Goal: Task Accomplishment & Management: Manage account settings

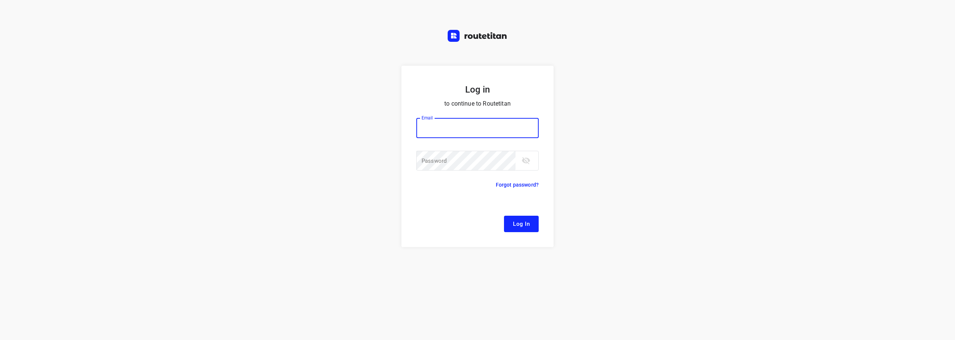
click at [499, 127] on input "email" at bounding box center [477, 128] width 122 height 20
type input "[EMAIL_ADDRESS][DOMAIN_NAME]"
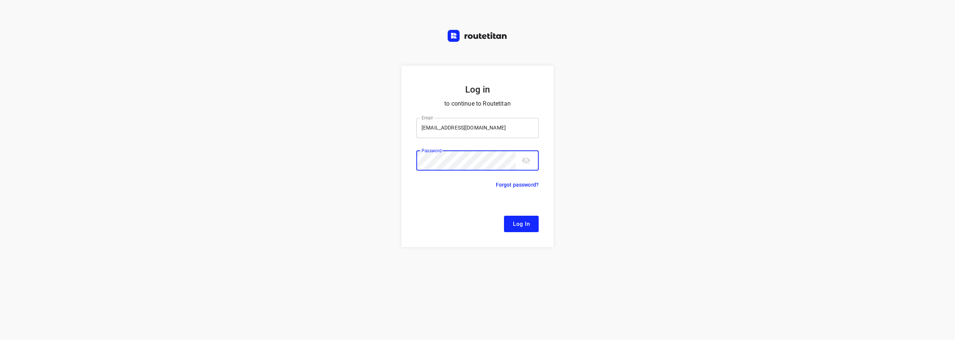
click at [504, 216] on button "Log In" at bounding box center [521, 224] width 35 height 16
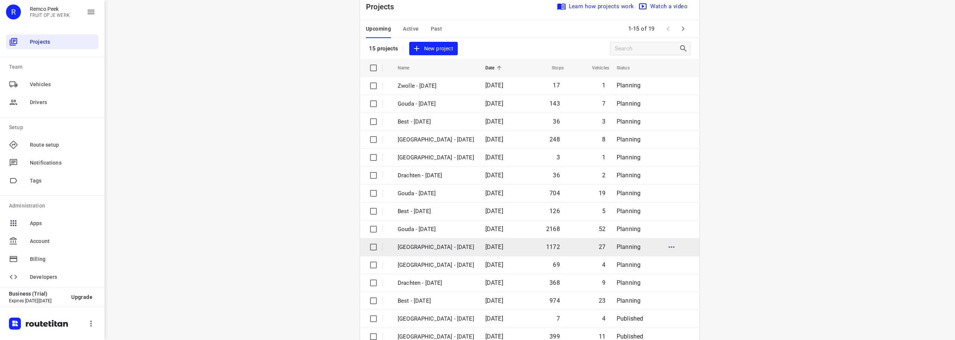
scroll to position [37, 0]
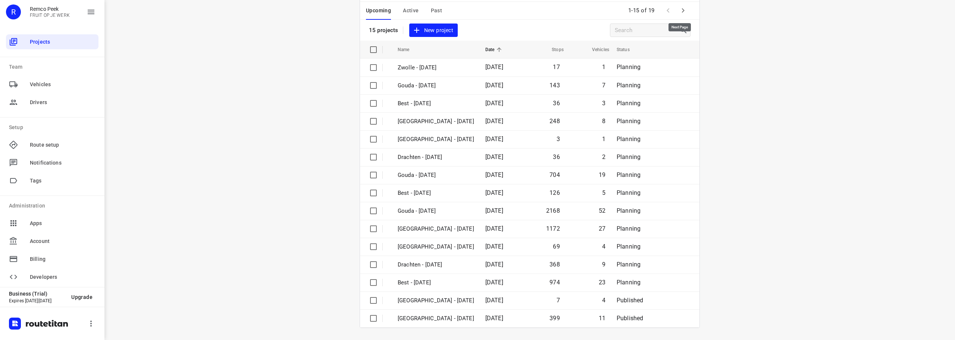
click at [683, 12] on icon "button" at bounding box center [683, 10] width 9 height 9
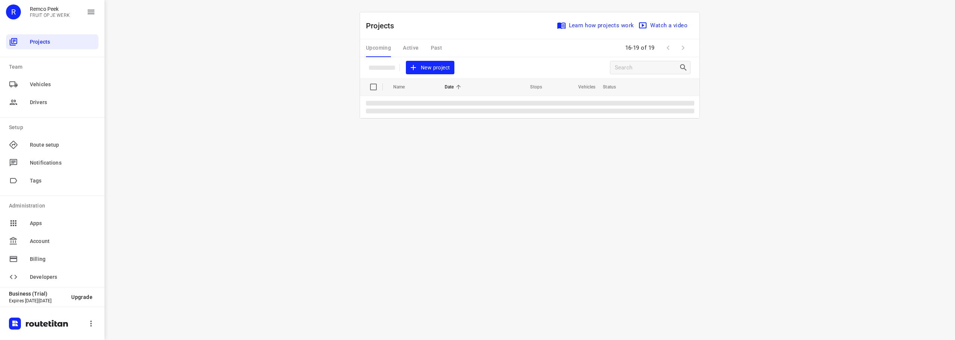
scroll to position [0, 0]
click at [416, 103] on p "Gouda - [DATE]" at bounding box center [426, 105] width 56 height 9
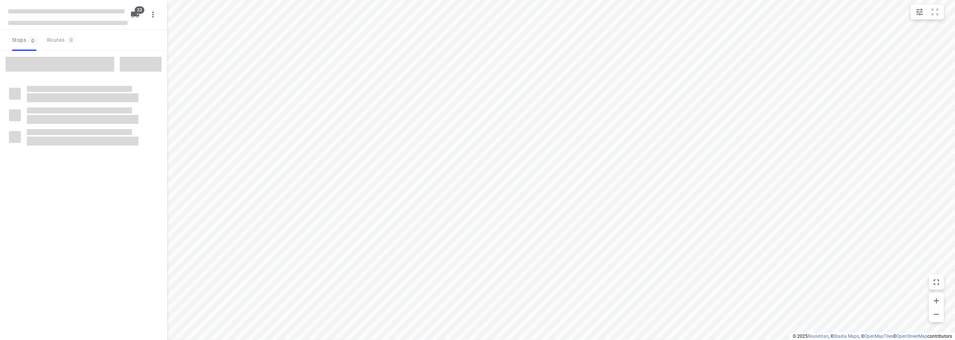
checkbox input "true"
